Goal: Transaction & Acquisition: Purchase product/service

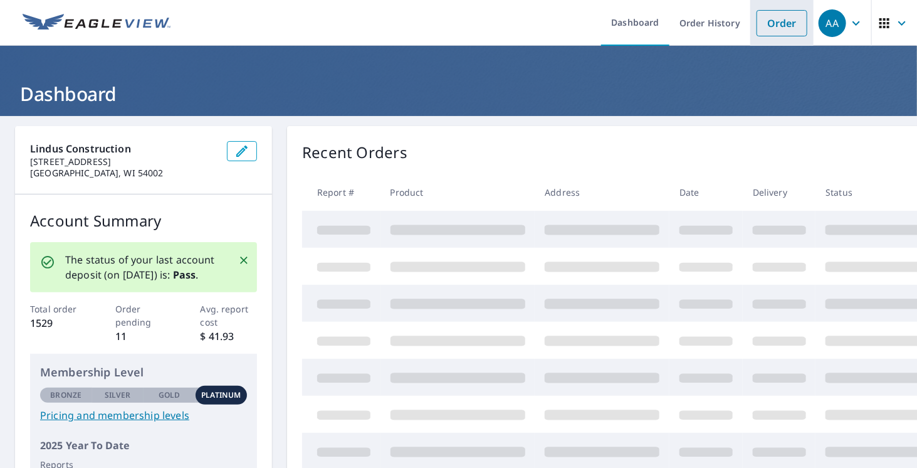
click at [767, 14] on link "Order" at bounding box center [782, 23] width 51 height 26
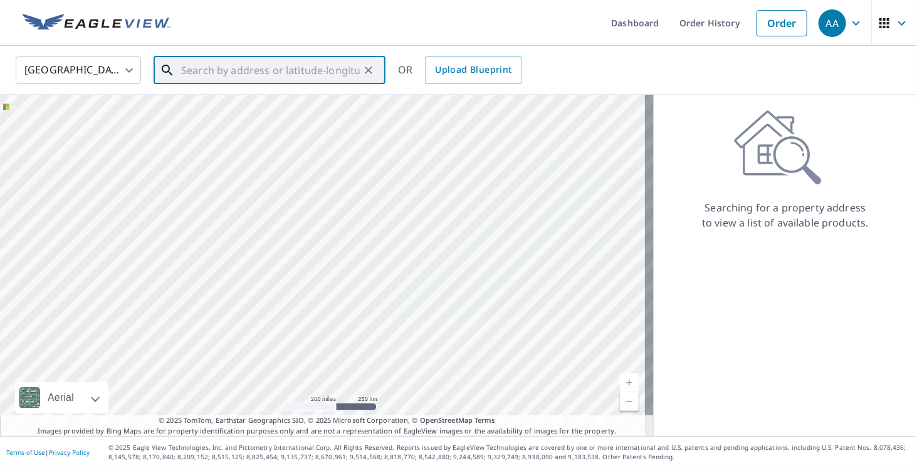
paste input "[STREET_ADDRESS]"
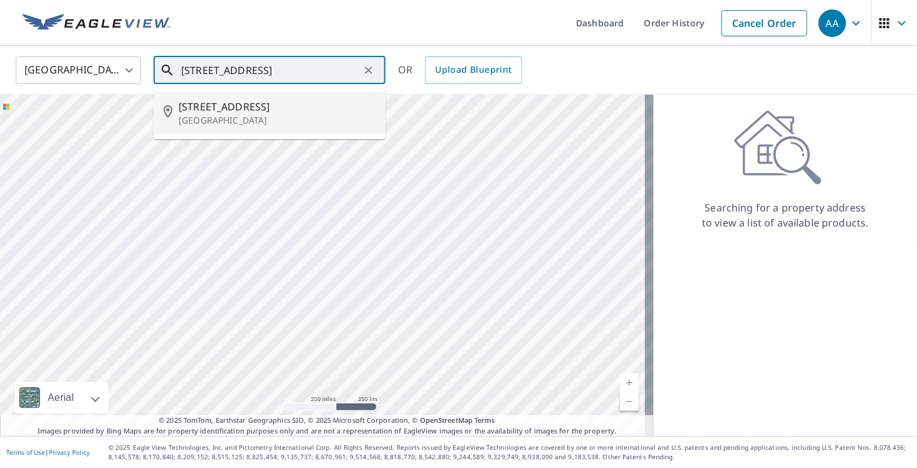
click at [297, 113] on span "[STREET_ADDRESS]" at bounding box center [277, 106] width 197 height 15
type input "[STREET_ADDRESS]"
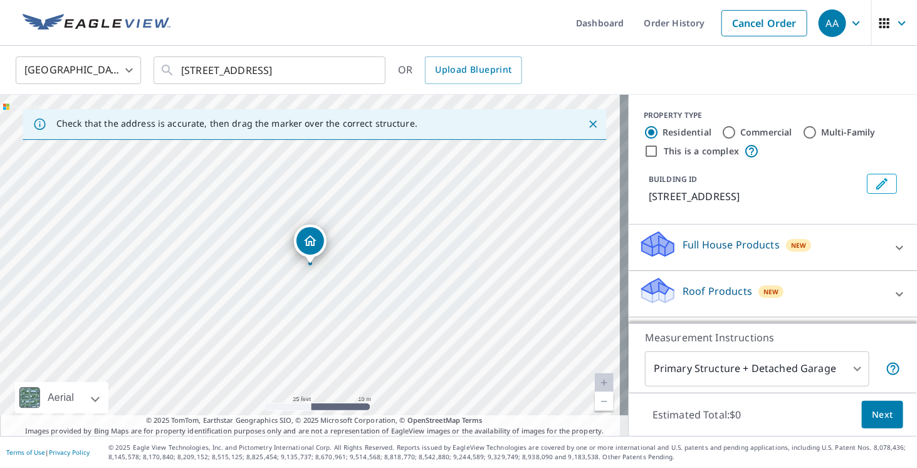
click at [711, 246] on p "Full House Products" at bounding box center [731, 244] width 97 height 15
click at [703, 241] on p "Full House Products" at bounding box center [731, 244] width 97 height 15
click at [697, 279] on div "Roof Products New" at bounding box center [762, 294] width 246 height 36
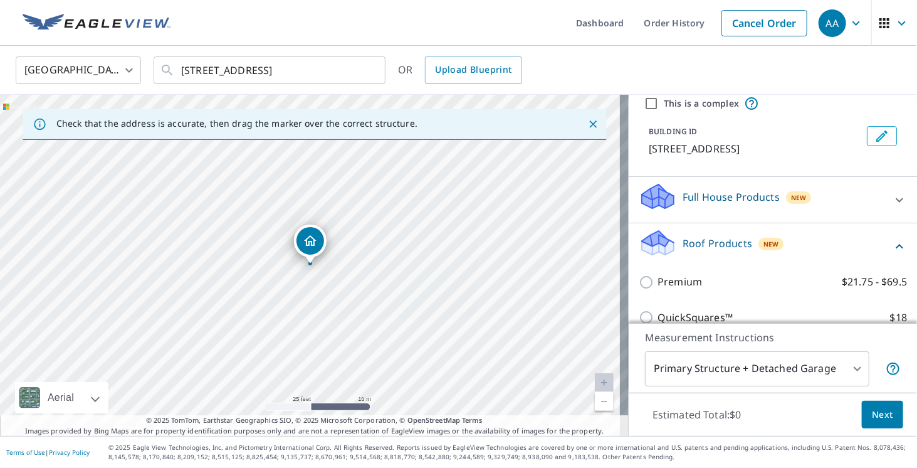
scroll to position [63, 0]
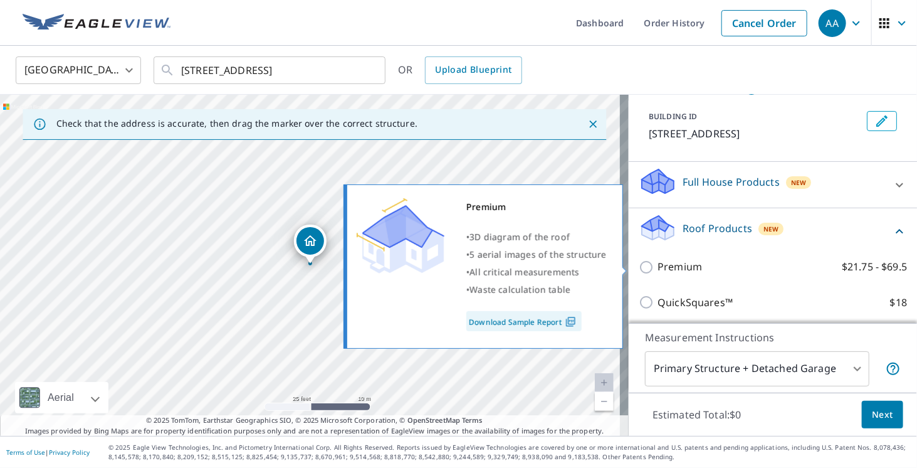
click at [678, 268] on p "Premium" at bounding box center [680, 267] width 45 height 16
click at [658, 268] on input "Premium $21.75 - $69.5" at bounding box center [648, 267] width 19 height 15
checkbox input "true"
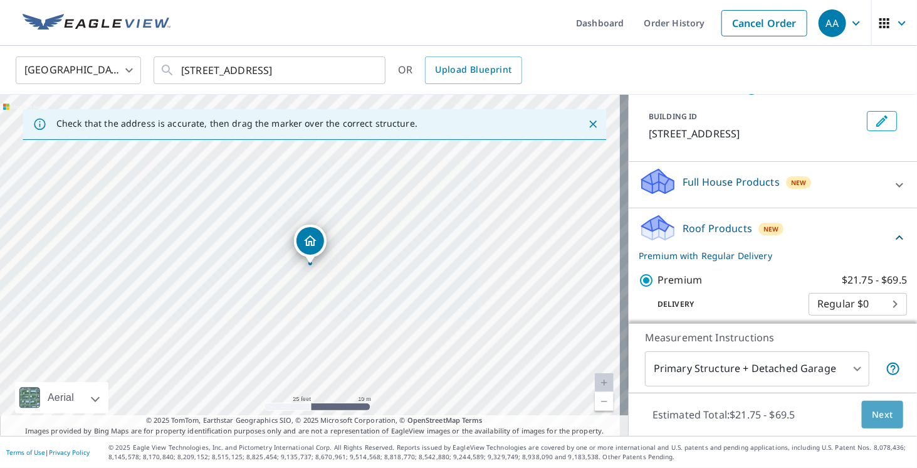
click at [883, 416] on span "Next" at bounding box center [882, 415] width 21 height 16
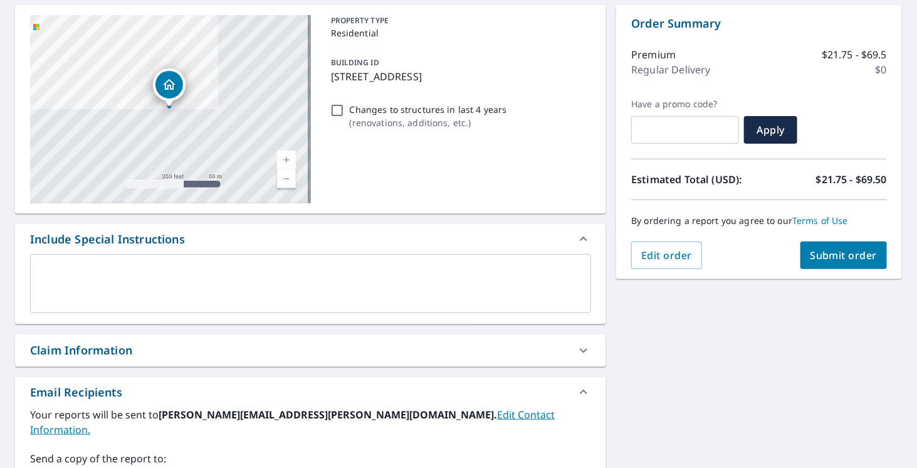
scroll to position [251, 0]
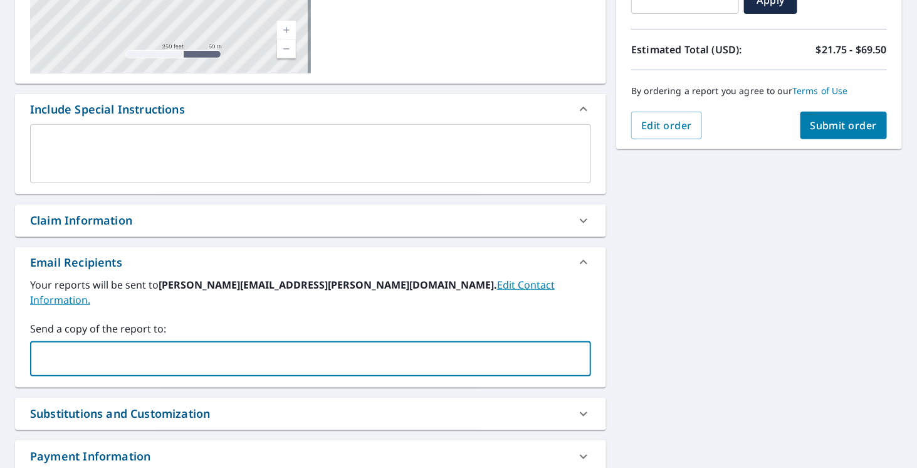
paste input "[PERSON_NAME][EMAIL_ADDRESS][PERSON_NAME][DOMAIN_NAME]"
type input "[PERSON_NAME][EMAIL_ADDRESS][PERSON_NAME][DOMAIN_NAME]"
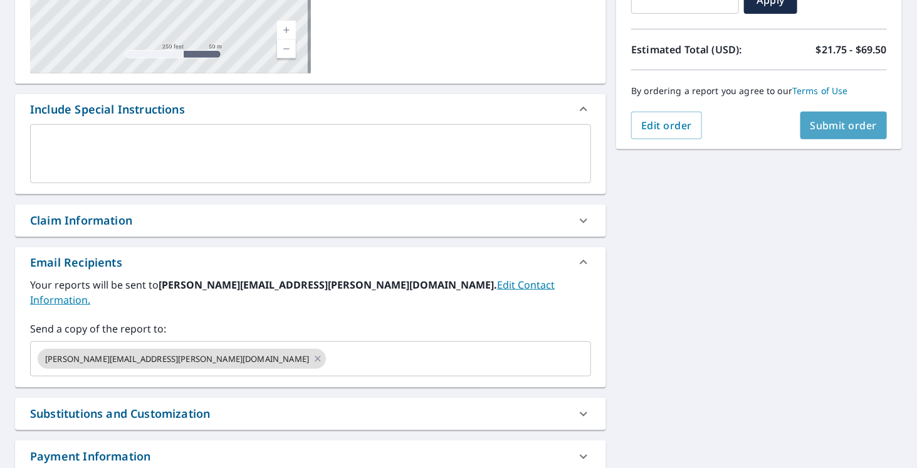
click at [850, 120] on span "Submit order" at bounding box center [844, 125] width 67 height 14
checkbox input "true"
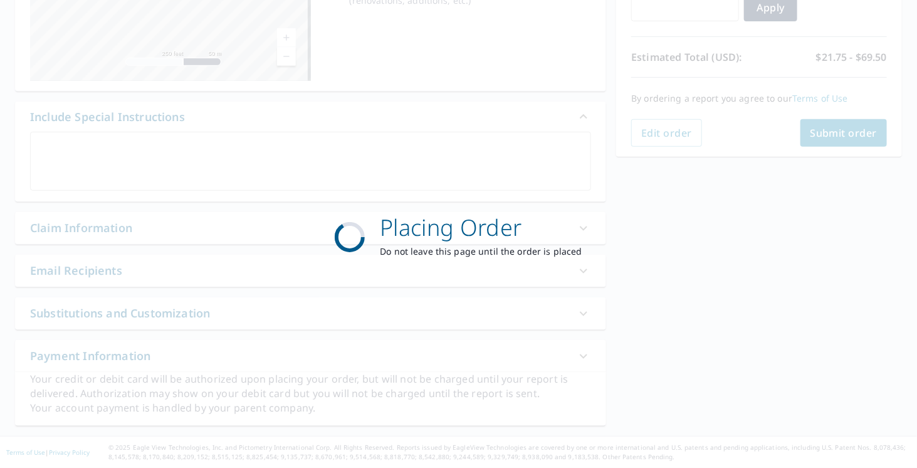
scroll to position [241, 0]
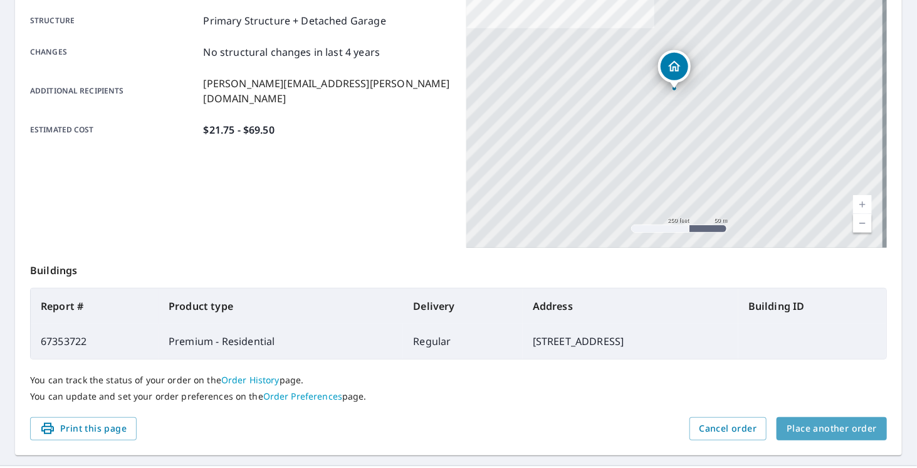
click at [824, 428] on span "Place another order" at bounding box center [832, 429] width 90 height 16
